Goal: Check status: Check status

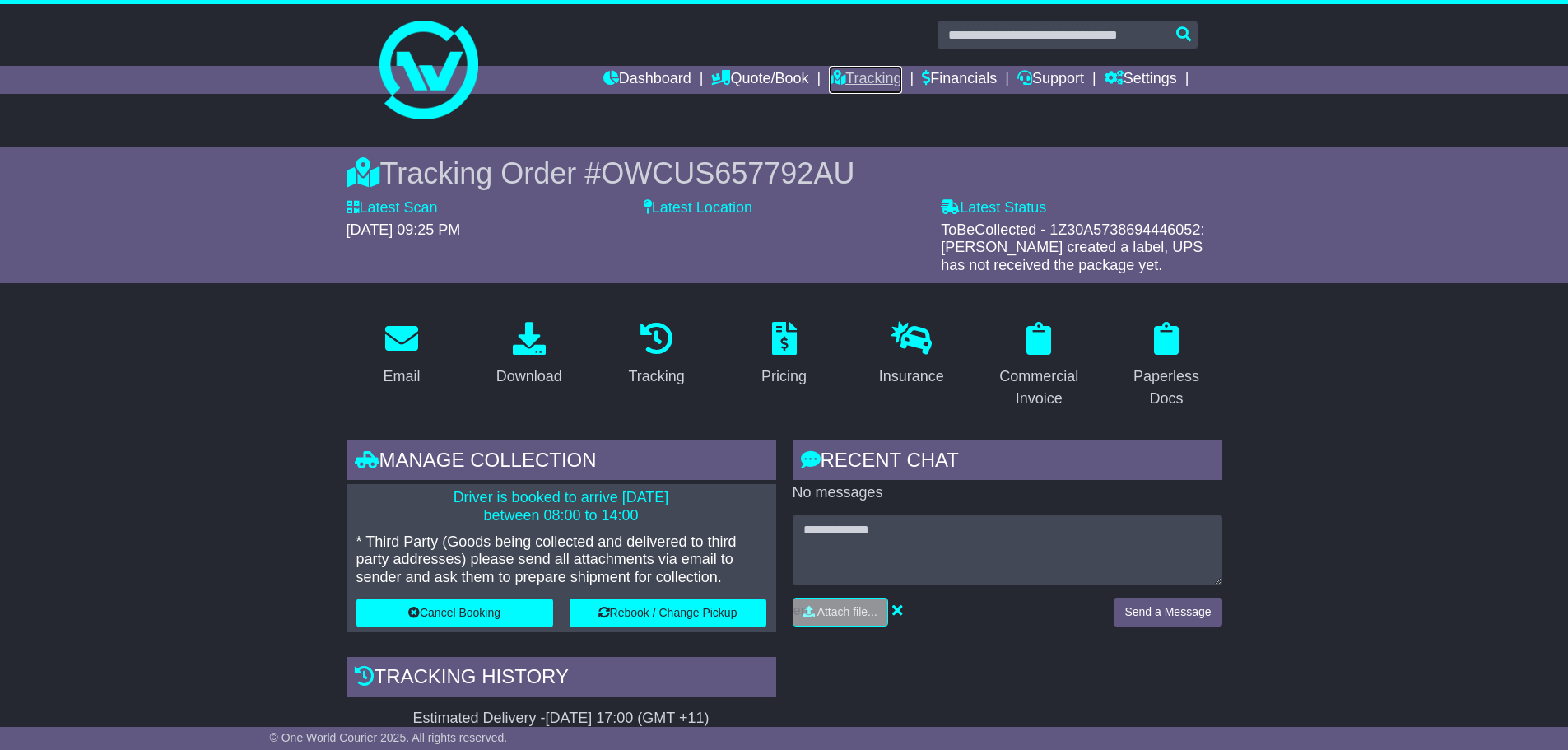
click at [840, 77] on link "Tracking" at bounding box center [865, 79] width 72 height 28
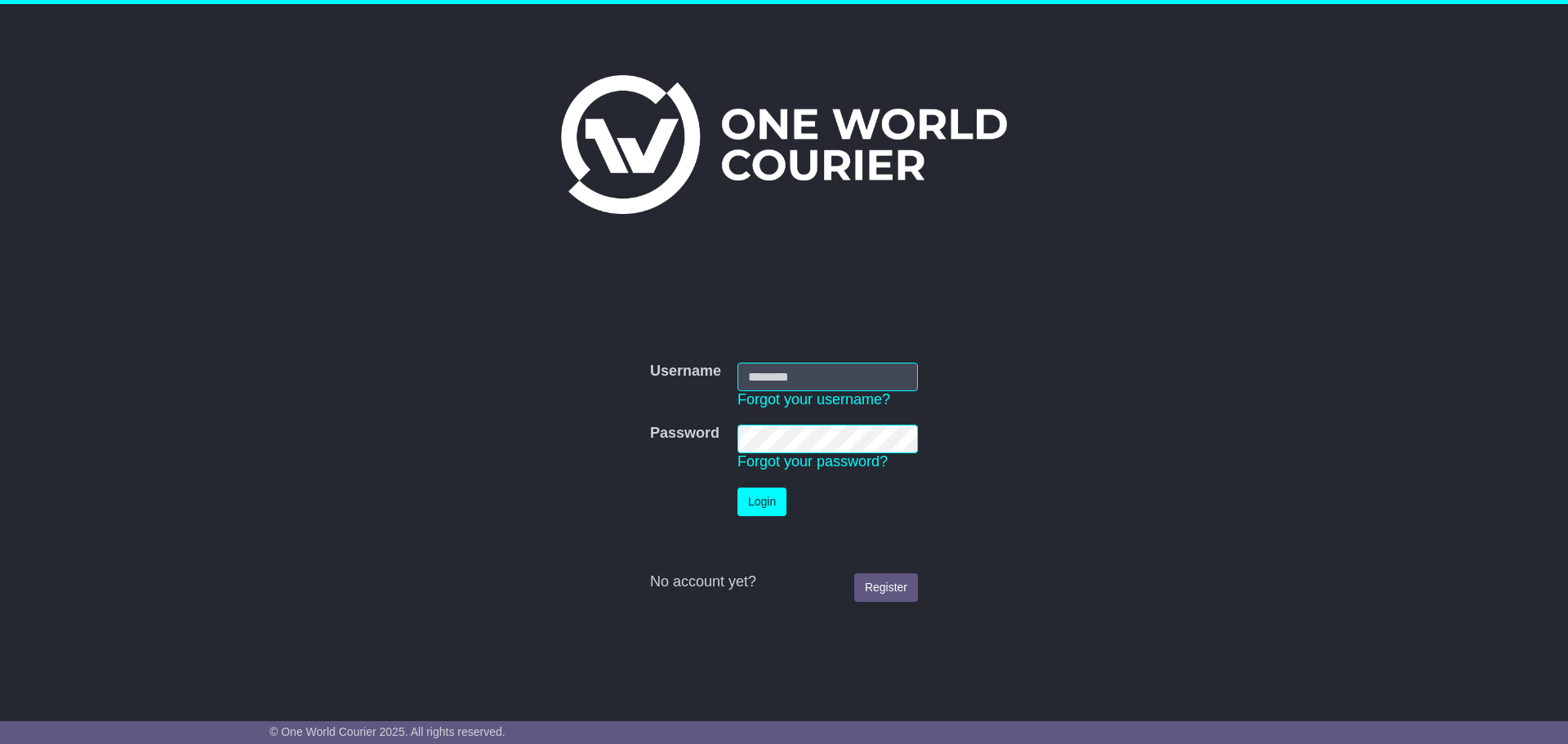
type input "**********"
click at [774, 503] on button "Login" at bounding box center [762, 502] width 49 height 28
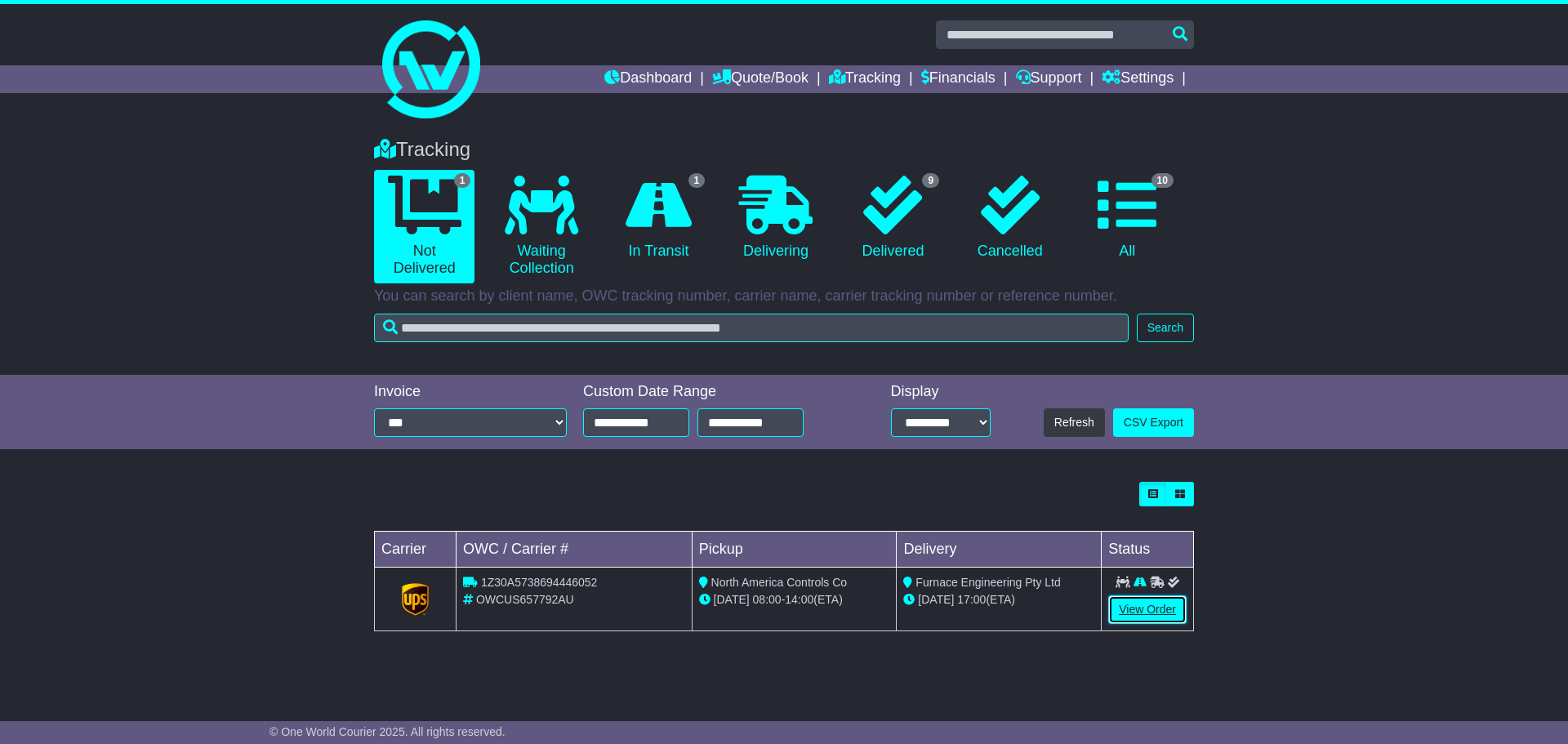
click at [1156, 610] on link "View Order" at bounding box center [1147, 609] width 78 height 28
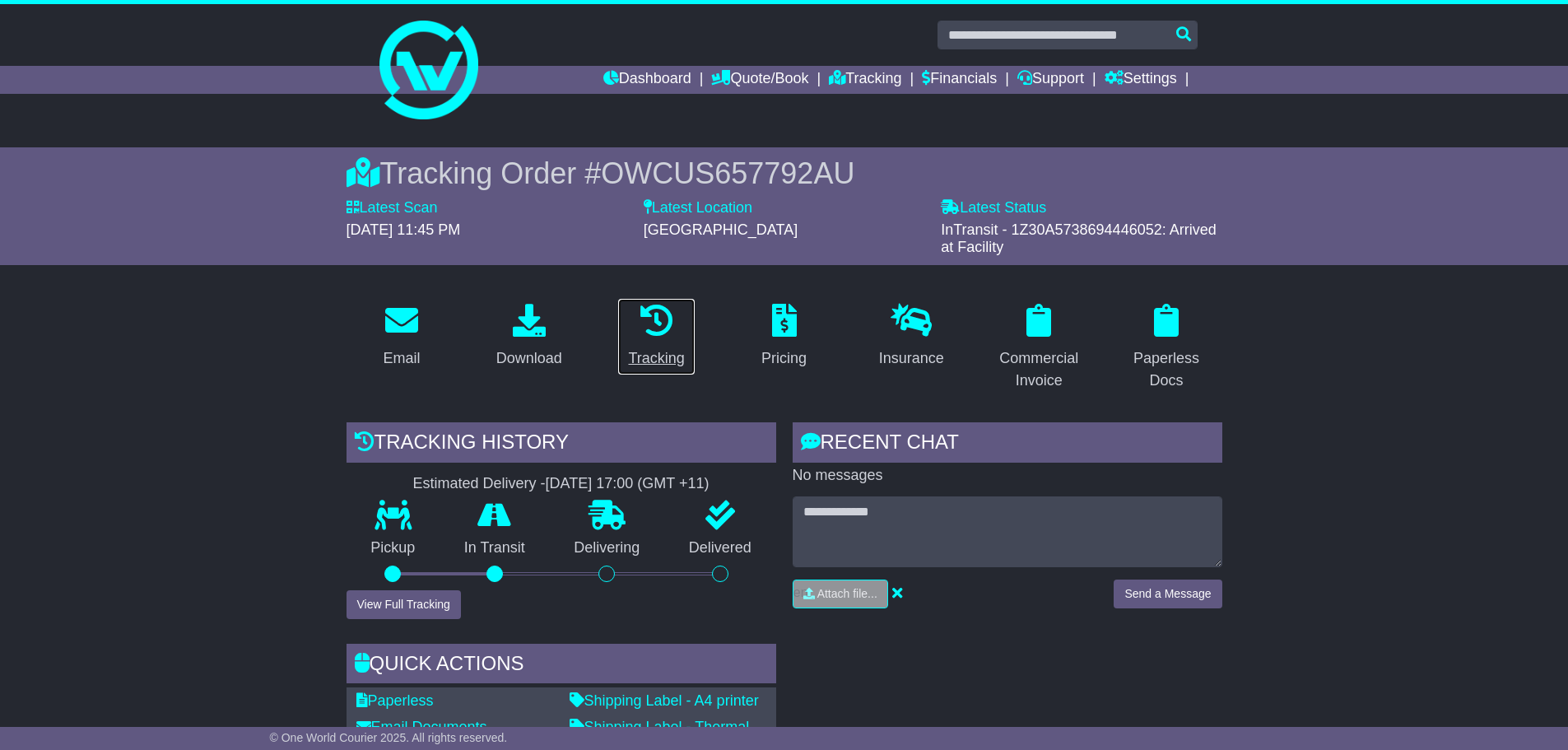
click at [673, 331] on icon at bounding box center [657, 320] width 33 height 33
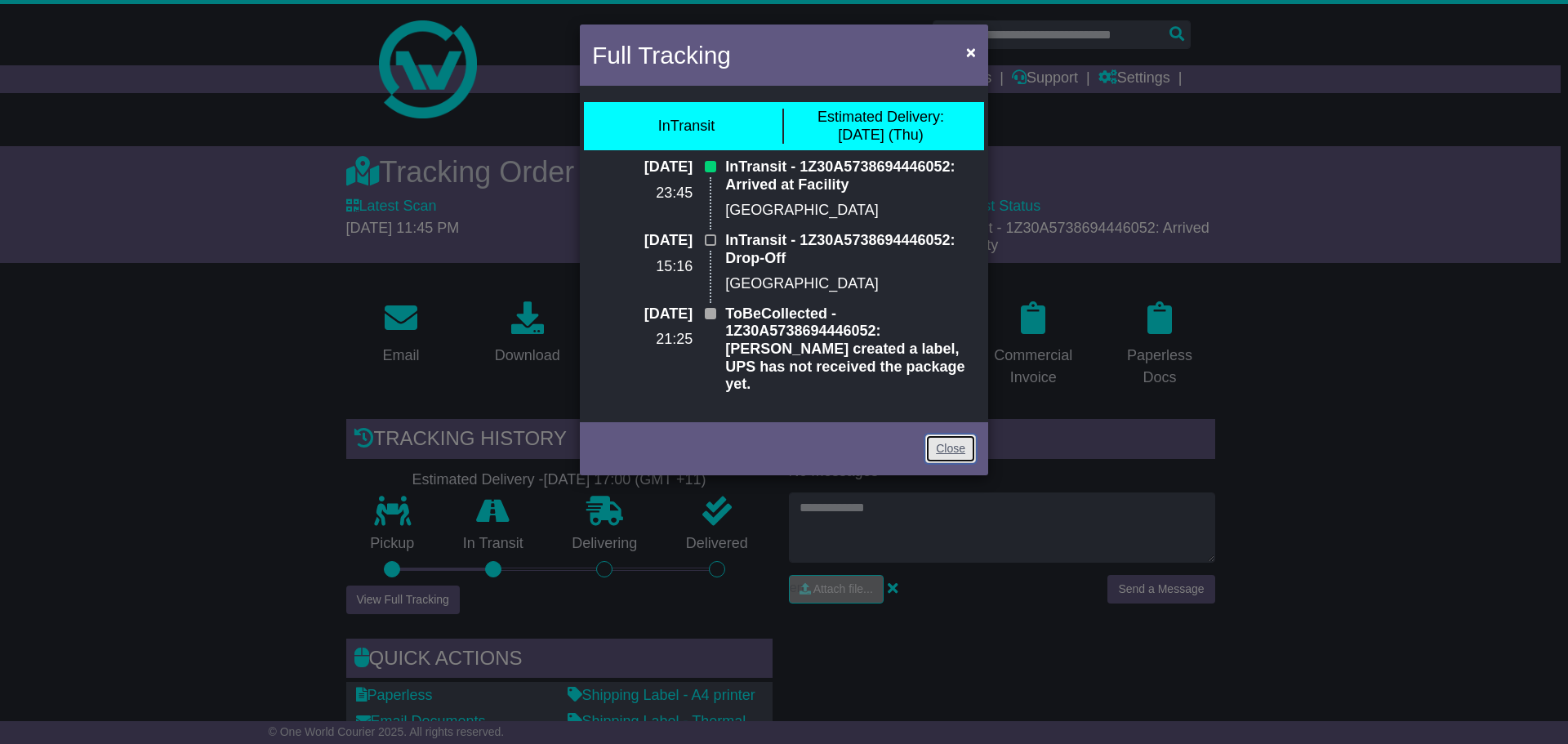
click at [964, 435] on link "Close" at bounding box center [950, 449] width 51 height 28
